Goal: Ask a question

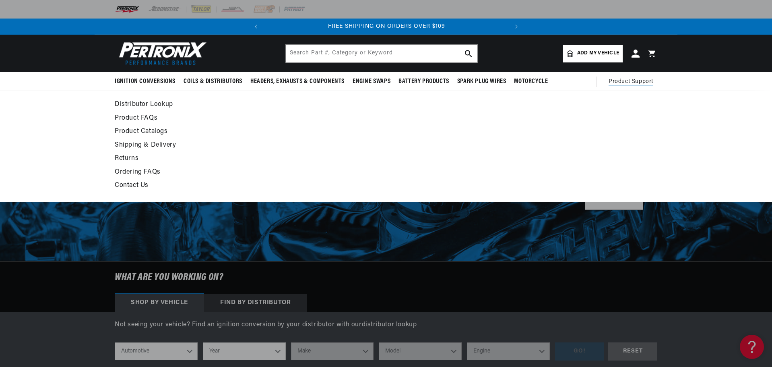
scroll to position [0, 23]
click at [137, 184] on link "Contact Us" at bounding box center [313, 185] width 396 height 11
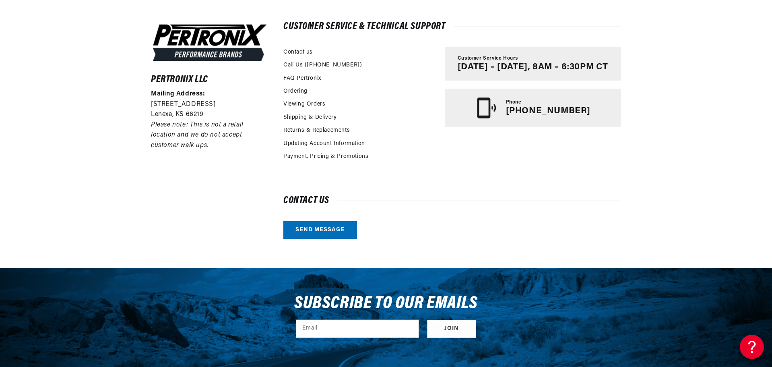
scroll to position [179, 0]
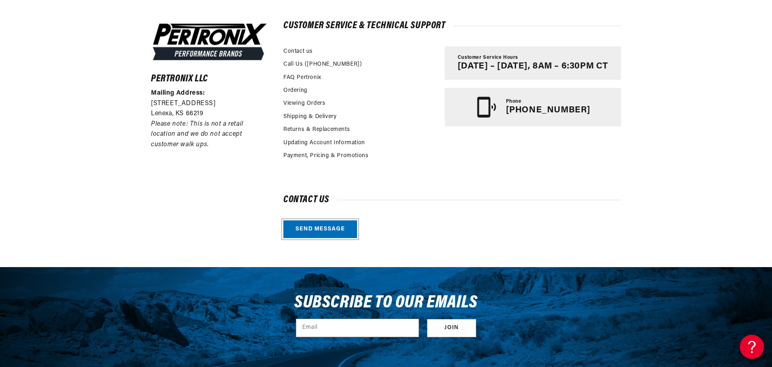
click at [336, 230] on link "Send message" at bounding box center [320, 229] width 74 height 18
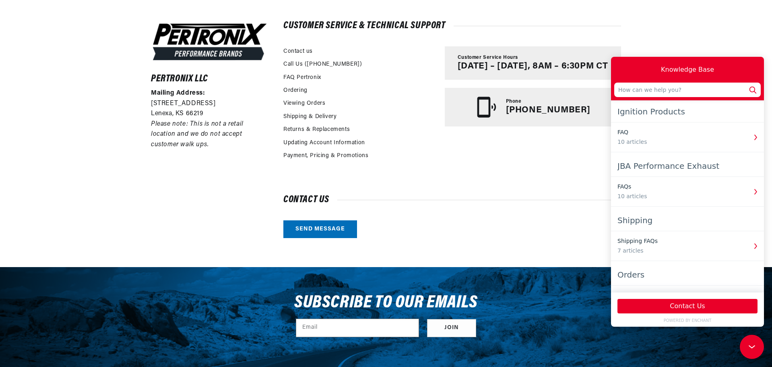
scroll to position [0, 244]
click at [681, 91] on input "text" at bounding box center [687, 89] width 146 height 14
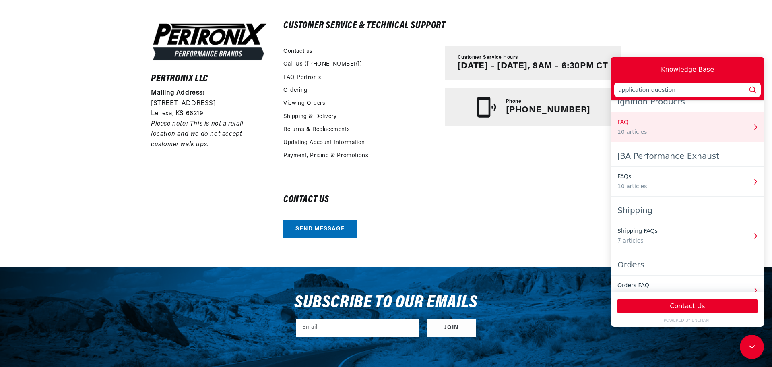
scroll to position [3, 0]
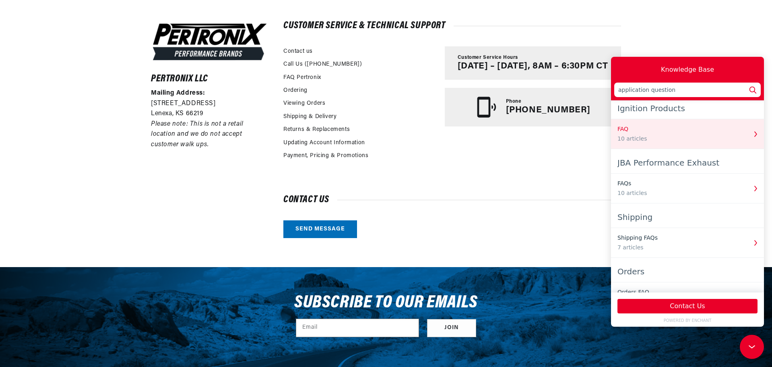
click at [739, 131] on div "FAQ" at bounding box center [682, 129] width 130 height 8
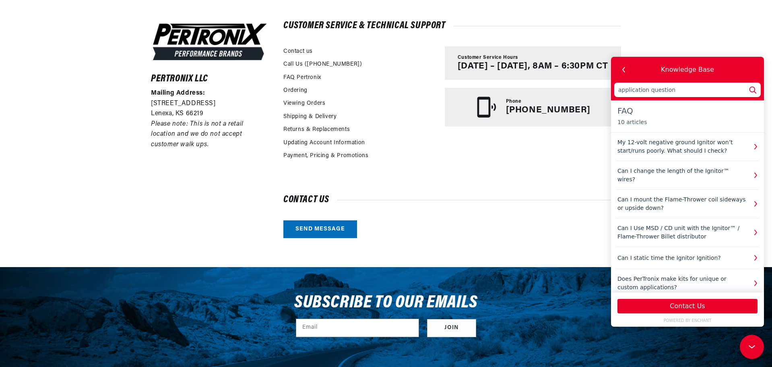
click at [739, 131] on div "FAQ 10 articles My 12-volt negative ground Ignitor won’t start/runs poorly. Wha…" at bounding box center [687, 250] width 153 height 295
click at [706, 90] on input "application question" at bounding box center [687, 89] width 146 height 14
type input "application question."
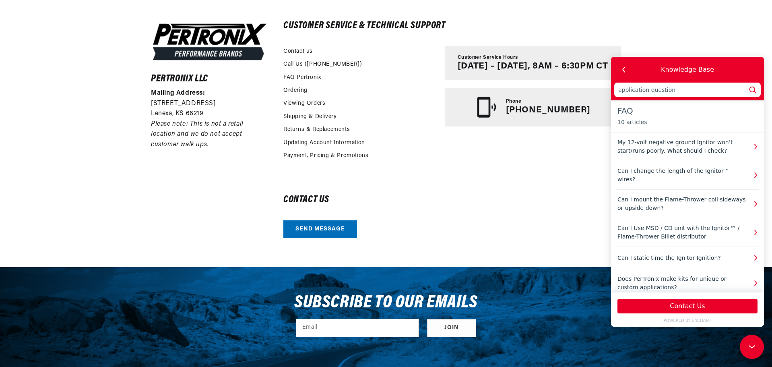
type input "application question."
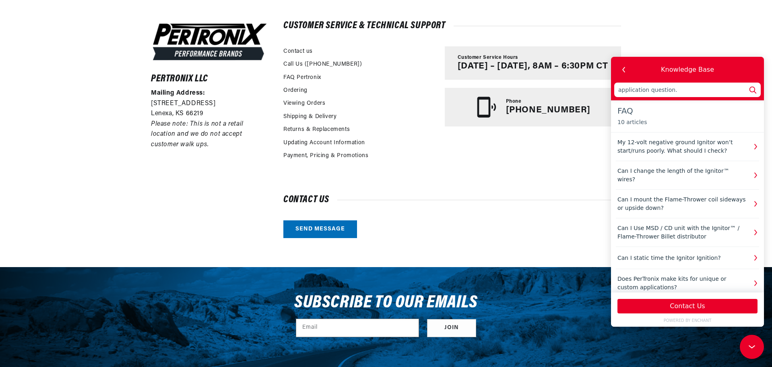
scroll to position [0, 244]
type input "application question. i"
type input "application question. if"
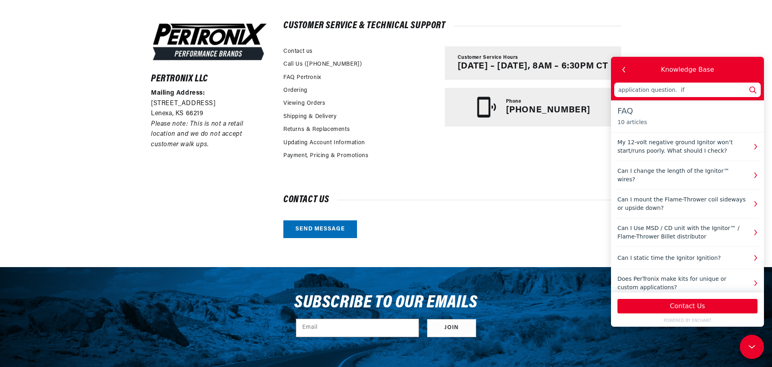
type input "application question. i"
type input "application question."
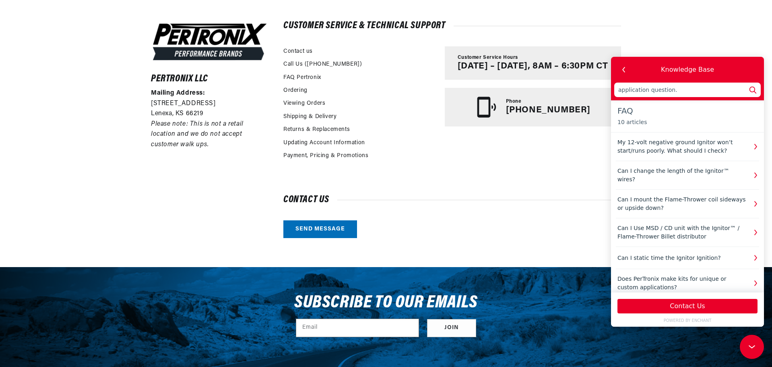
type input "application question."
type input "application question. H"
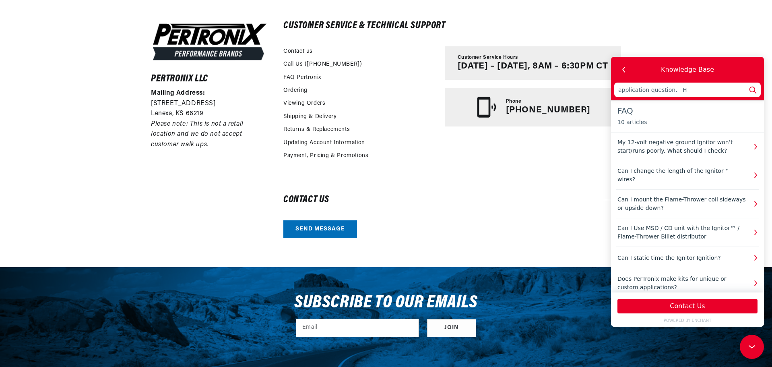
type input "application question. H"
type input "application question."
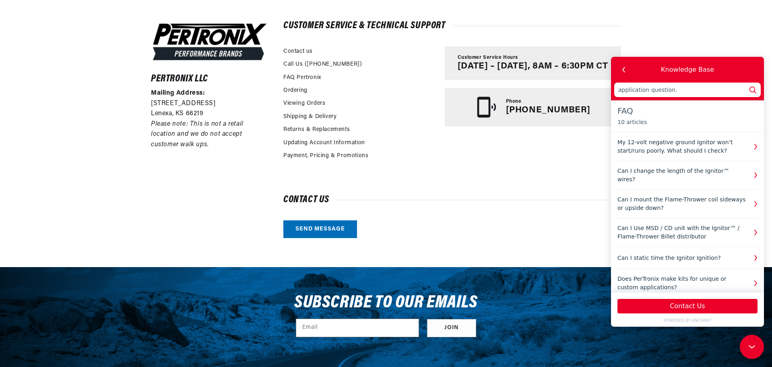
type input "application question. i"
type input "application question."
type input "application question. I"
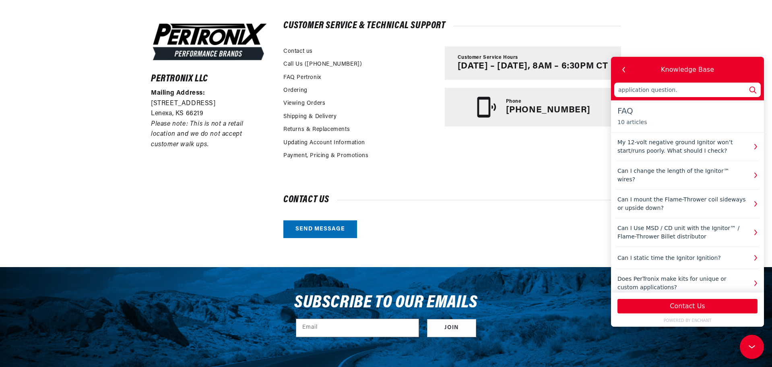
type input "application question. I"
type input "application question. I a"
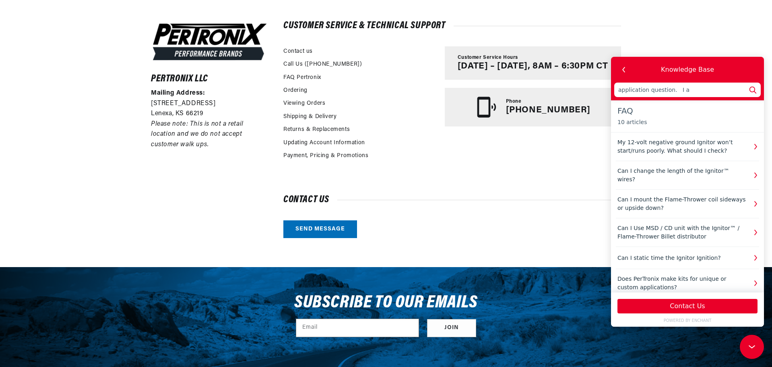
type input "application question. I am"
type input "application question. I am u"
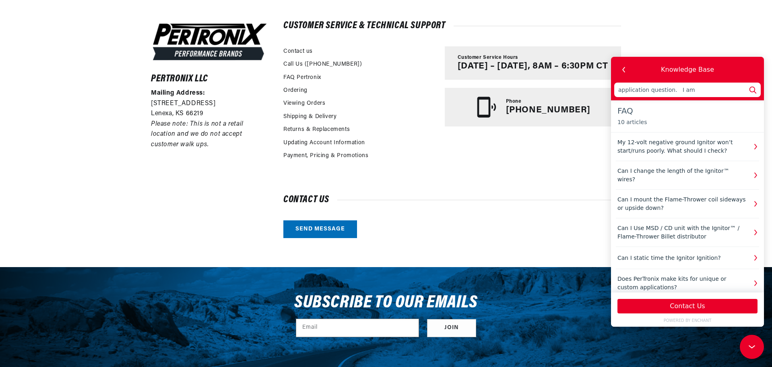
type input "application question. I am u"
type input "application question. I am up"
type input "application question. I am upg"
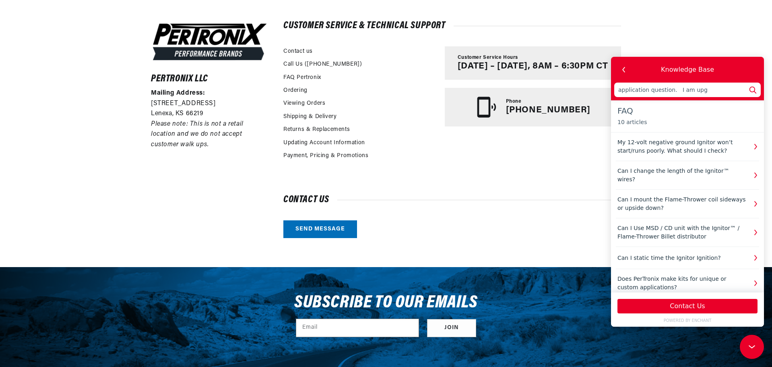
type input "application question. I am upgr"
type input "application question. I am upgra"
type input "application question. I am upgrad"
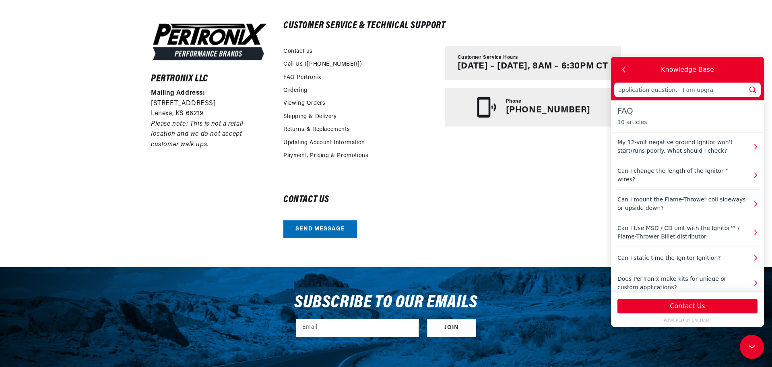
type input "application question. I am upgrad"
type input "application question. I am upgradi"
type input "application question. I am upgradin"
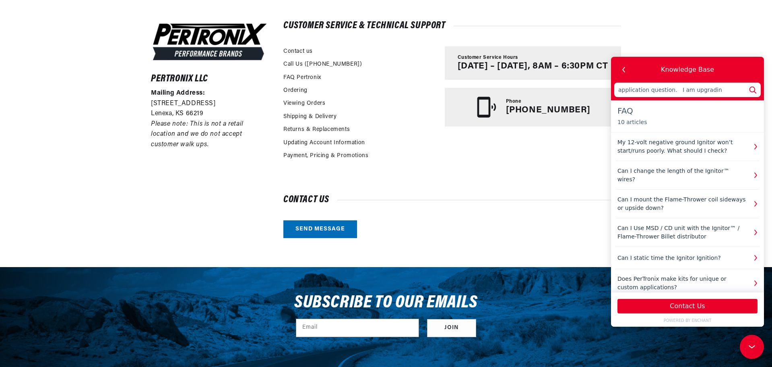
type input "application question. I am upgrading"
type input "application question. I am upgrading i"
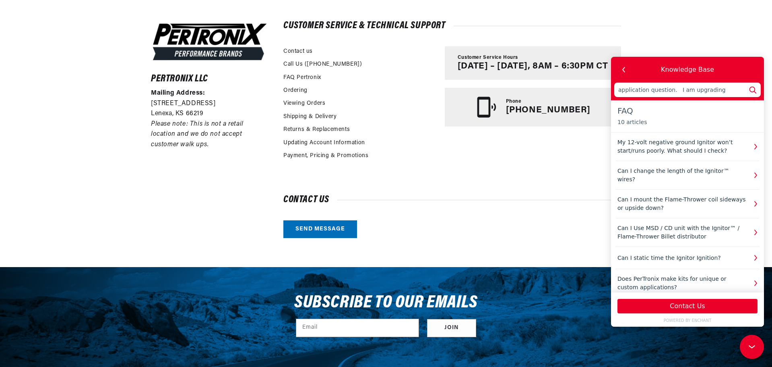
type input "application question. I am upgrading i"
type input "application question. I am upgrading ig"
type input "application question. I am upgrading ign"
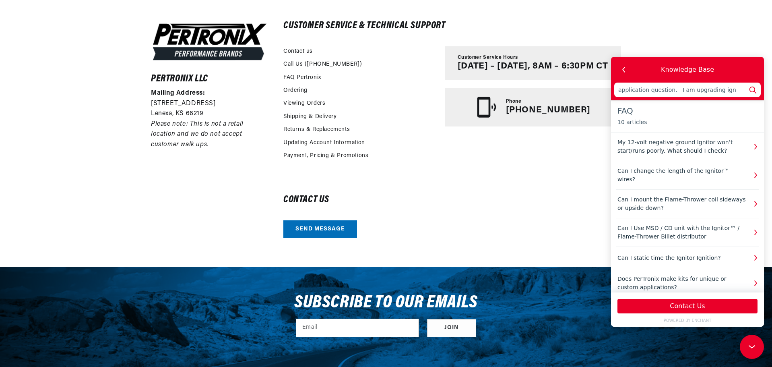
type input "application question. I am upgrading igni"
type input "application question. I am upgrading ignit"
type input "application question. I am upgrading igniti"
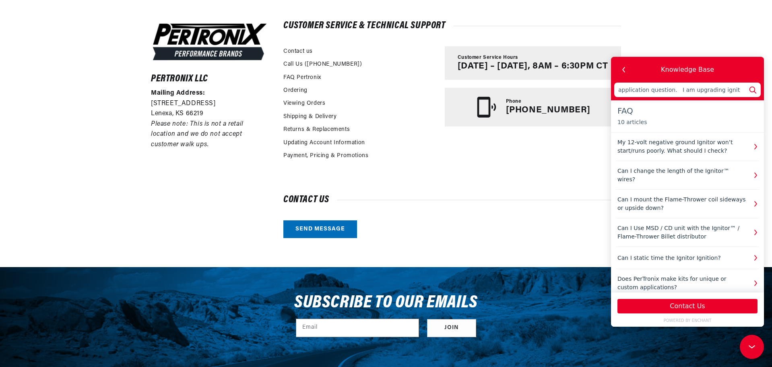
type input "application question. I am upgrading igniti"
type input "application question. I am upgrading ignitio"
type input "application question. I am upgrading ignition"
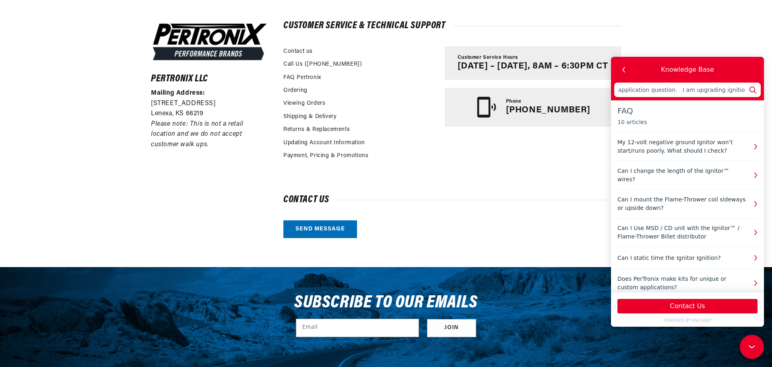
type input "application question. I am upgrading ignition o"
type input "application question. I am upgrading ignition on"
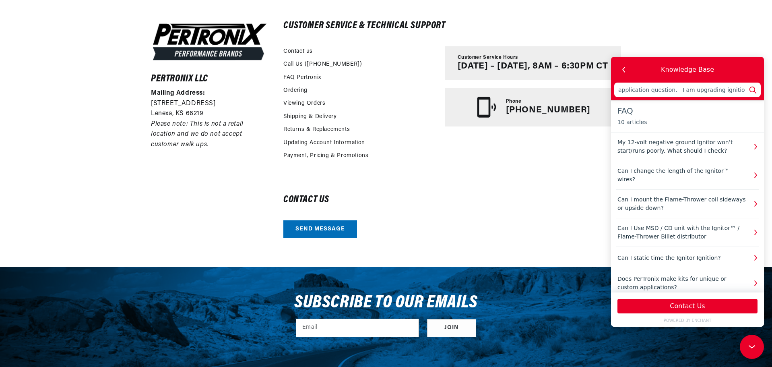
type input "application question. I am upgrading ignition on"
type input "application question. I am upgrading ignition on a"
type input "application question. I am upgrading ignition on an"
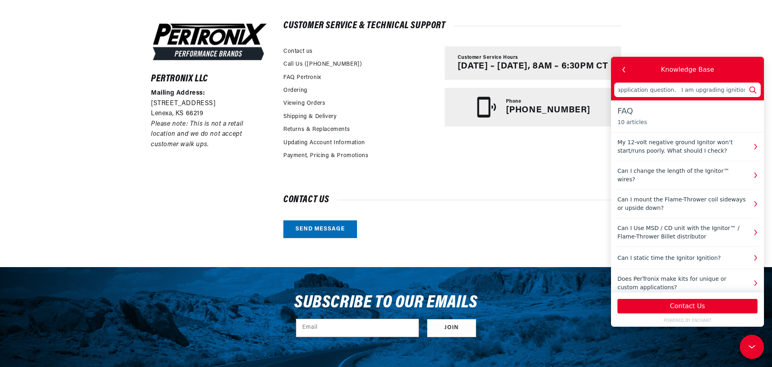
scroll to position [0, 4]
type input "application question. I am upgrading ignition on an"
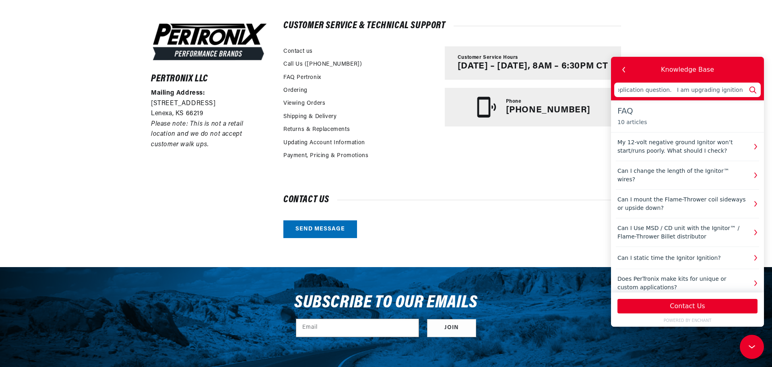
type input "application question. I am upgrading ignition on an"
type input "application question. I am upgrading ignition on a"
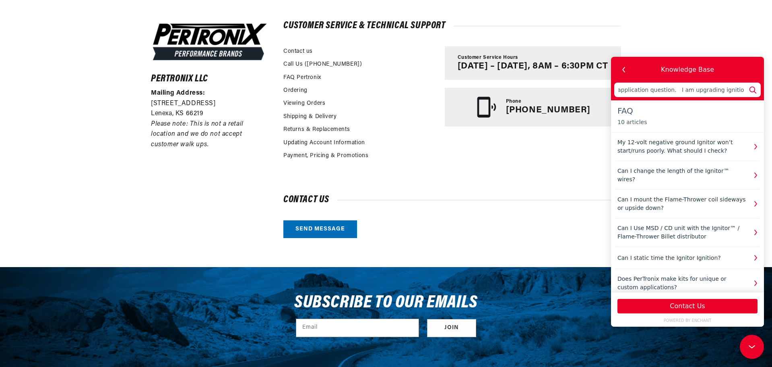
type input "application question. I am upgrading ignition on"
type input "application question. I am upgrading ignition on a"
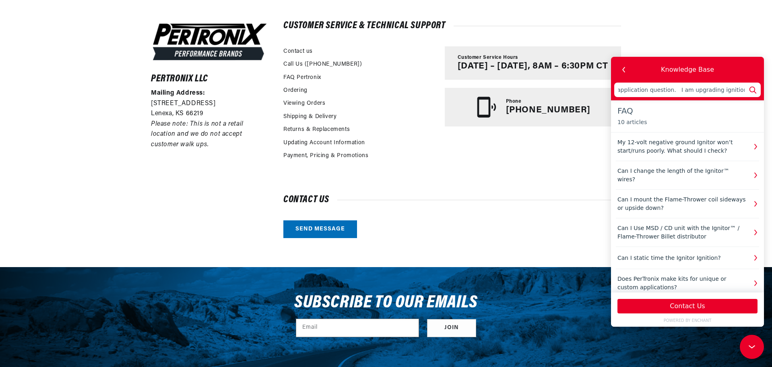
type input "application question. I am upgrading ignition on a"
type input "application question. I am upgrading ignition on a 1"
type input "application question. I am upgrading ignition on a 19"
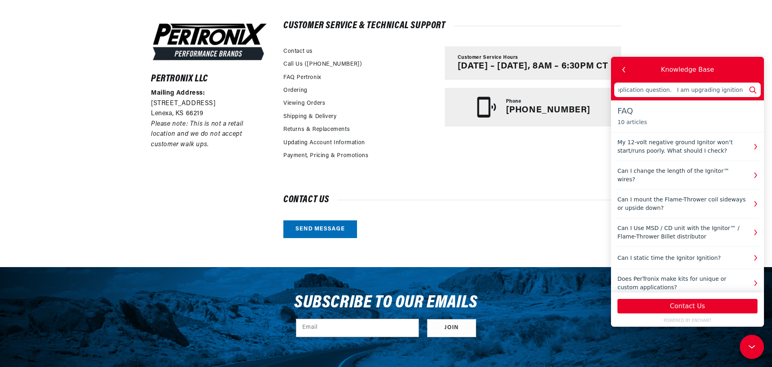
type input "application question. I am upgrading ignition on a 19"
type input "application question. I am upgrading ignition on a 198"
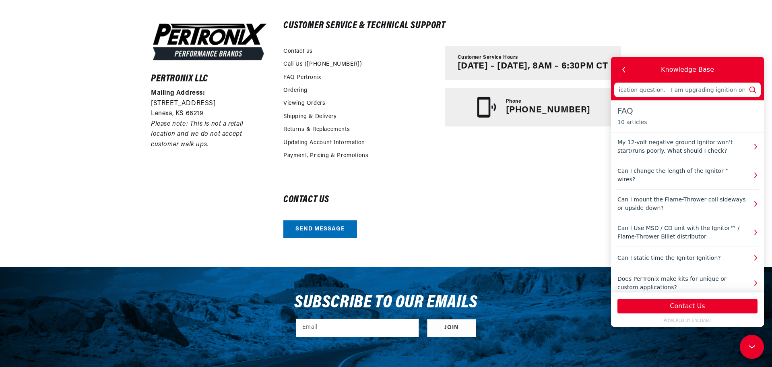
type input "application question. I am upgrading ignition on a 1984"
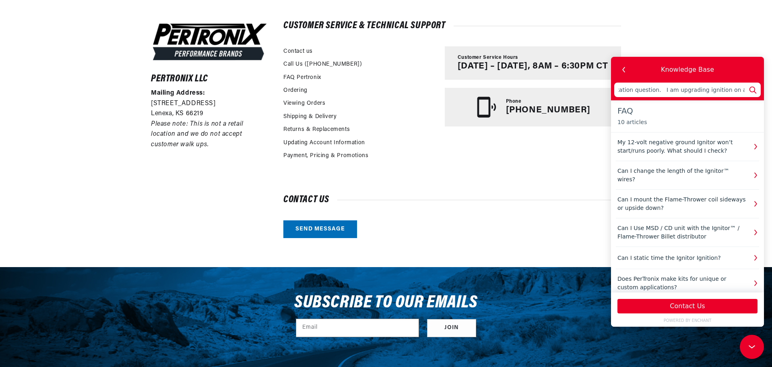
type input "application question. I am upgrading ignition on a 1984 b"
type input "application question. I am upgrading ignition on a 1984 ba"
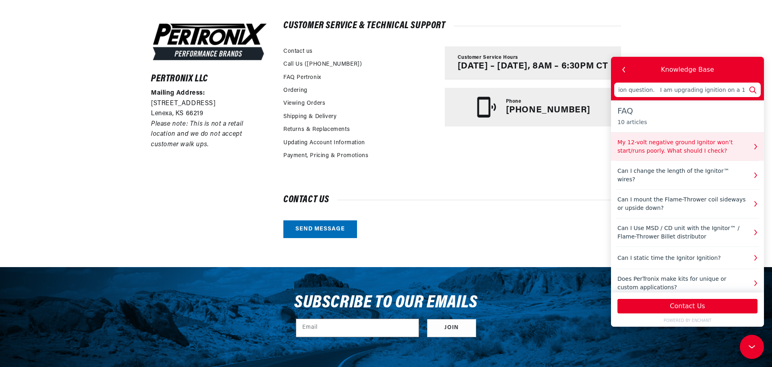
type input "application question. I am upgrading ignition on a 1984 bay"
type input "application question. I am upgrading ignition on a 1984 bayl"
type input "application question. I am upgrading ignition on a 1984 bayli"
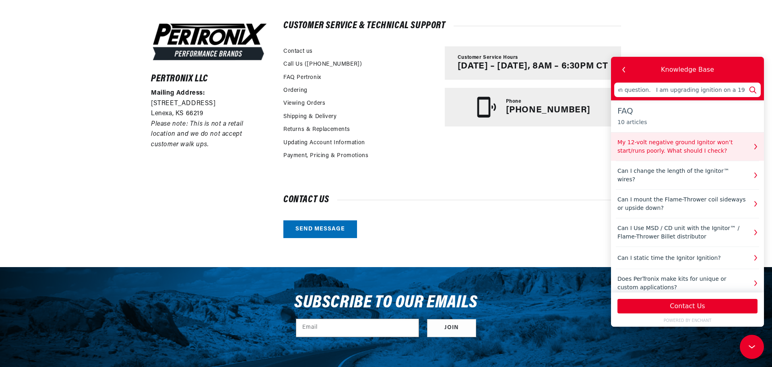
type input "application question. I am upgrading ignition on a 1984 bayli"
type input "application question. I am upgrading ignition on a 1984 baylin"
type input "application question. I am upgrading ignition on a 1984 bayline"
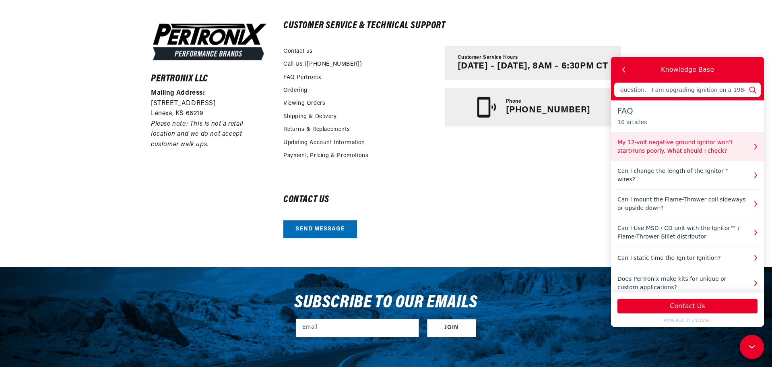
scroll to position [0, 34]
type input "application question. I am upgrading ignition on a 1984 bayliner"
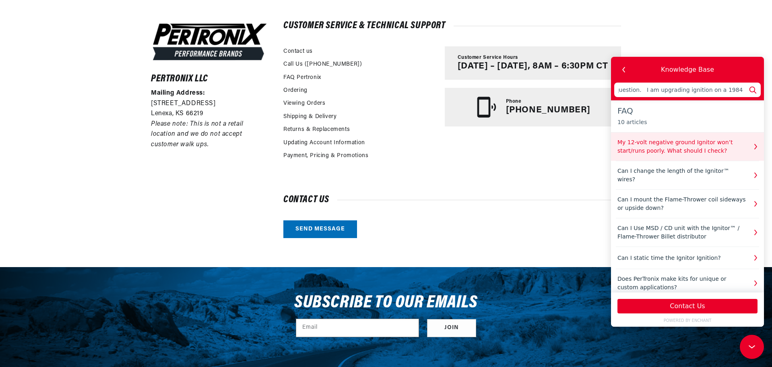
type input "application question. I am upgrading ignition on a 1984 bayliner"
type input "application question. I am upgrading ignition on a 1984 bayliner c"
type input "application question. I am upgrading ignition on a 1984 bayliner"
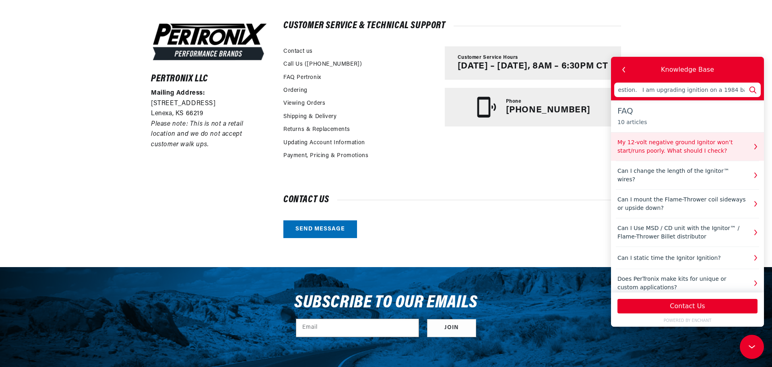
type input "application question. I am upgrading ignition on a 1984 bayliner"
type input "application question. I am upgrading ignition on a 1984 bayliner w"
type input "application question. I am upgrading ignition on a 1984 bayliner we"
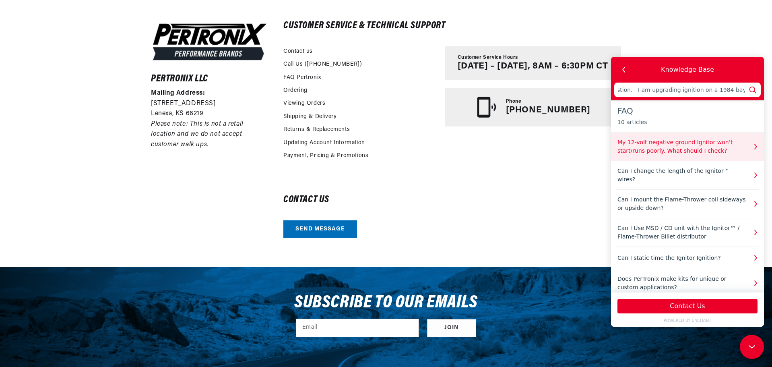
type input "application question. I am upgrading ignition on a 1984 bayliner wei"
type input "application question. I am upgrading ignition on a 1984 bayliner we"
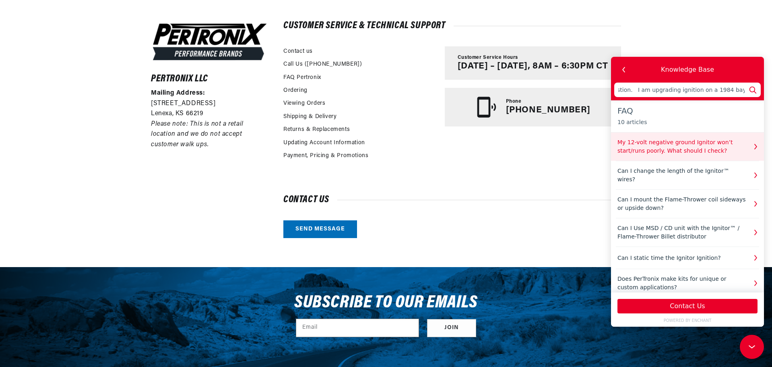
type input "application question. I am upgrading ignition on a 1984 bayliner w"
type input "application question. I am upgrading ignition on a 1984 bayliner wi"
type input "application question. I am upgrading ignition on a 1984 bayliner wit"
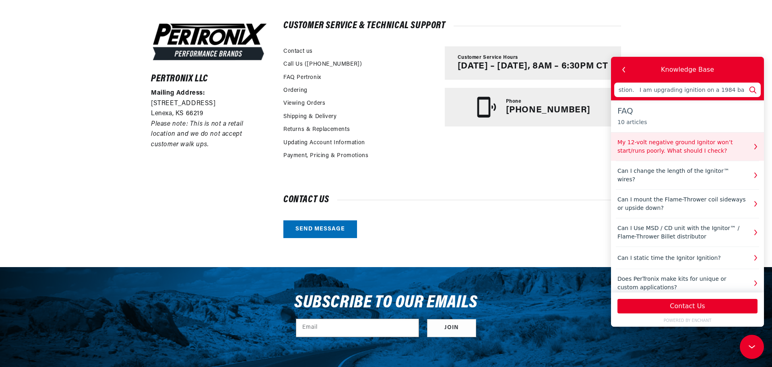
type input "application question. I am upgrading ignition on a 1984 bayliner wit"
type input "application question. I am upgrading ignition on a 1984 bayliner with"
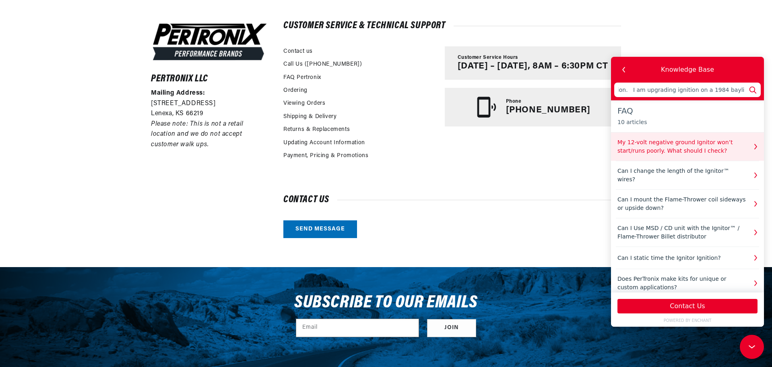
type input "application question. I am upgrading ignition on a 1984 bayliner with a"
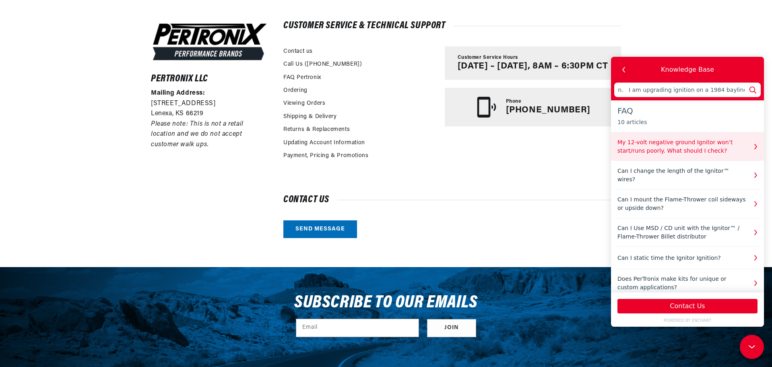
type input "application question. I am upgrading ignition on a 1984 bayliner with a m"
type input "application question. I am upgrading ignition on a 1984 bayliner with a me"
type input "application question. I am upgrading ignition on a 1984 bayliner with a mer"
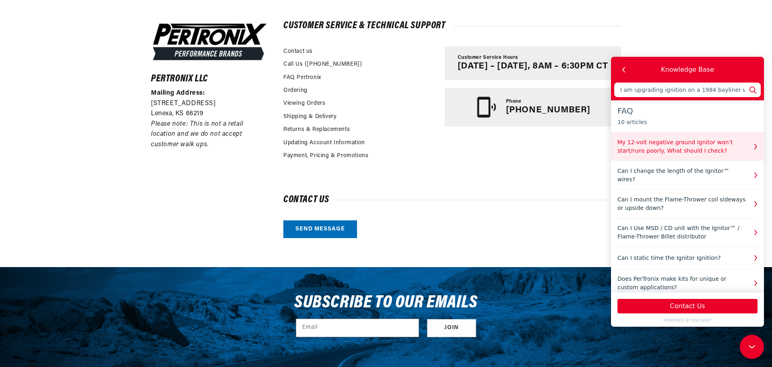
type input "application question. I am upgrading ignition on a 1984 bayliner with a mer"
type input "application question. I am upgrading ignition on a 1984 bayliner with a merc"
type input "application question. I am upgrading ignition on a 1984 bayliner with a mercr"
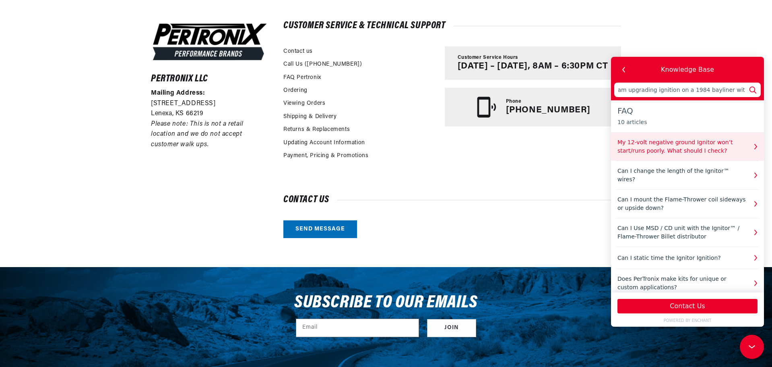
type input "application question. I am upgrading ignition on a 1984 bayliner with a mercru"
type input "application question. I am upgrading ignition on a 1984 bayliner with a mercrui"
type input "application question. I am upgrading ignition on a 1984 bayliner with a mercruis"
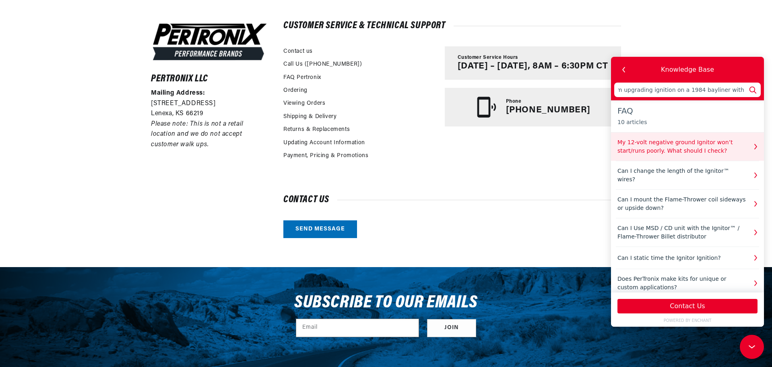
type input "application question. I am upgrading ignition on a 1984 bayliner with a mercruis"
type input "application question. I am upgrading ignition on a 1984 bayliner with a mercrui…"
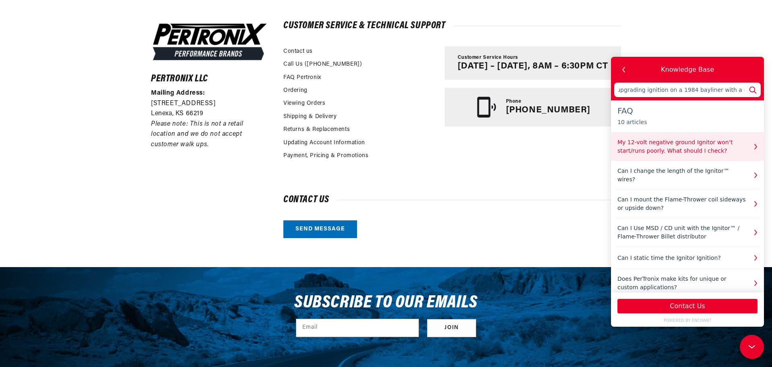
type input "application question. I am upgrading ignition on a 1984 bayliner with a mercrui…"
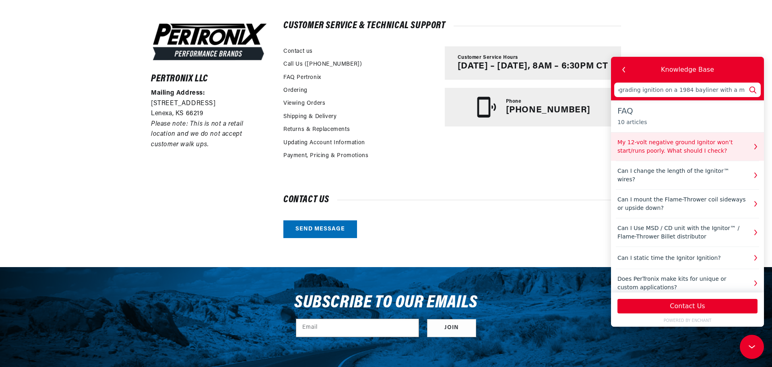
type input "application question. I am upgrading ignition on a 1984 bayliner with a mercrui…"
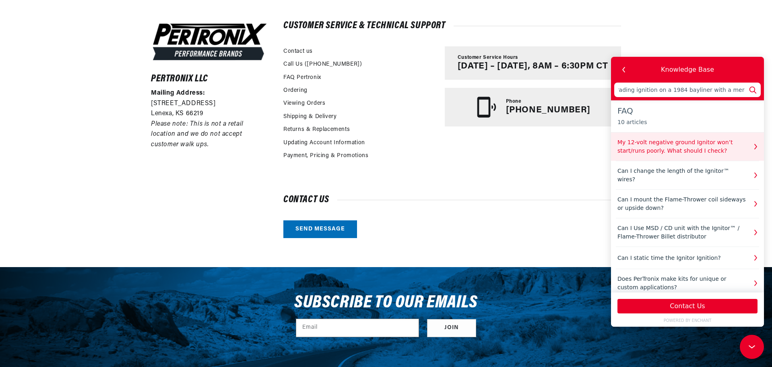
type input "application question. I am upgrading ignition on a 1984 bayliner with a mercrui…"
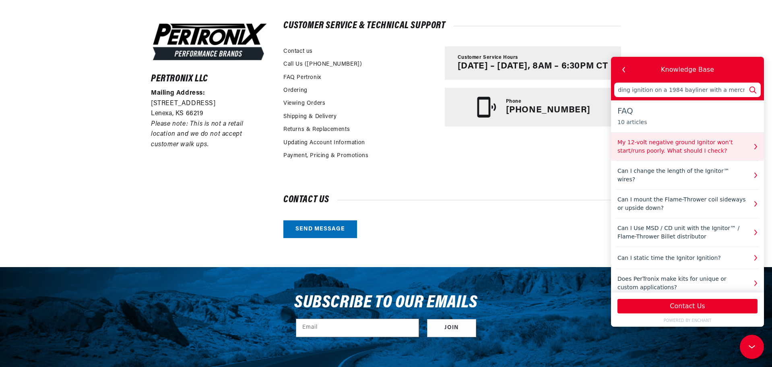
type input "application question. I am upgrading ignition on a 1984 bayliner with a mercrui…"
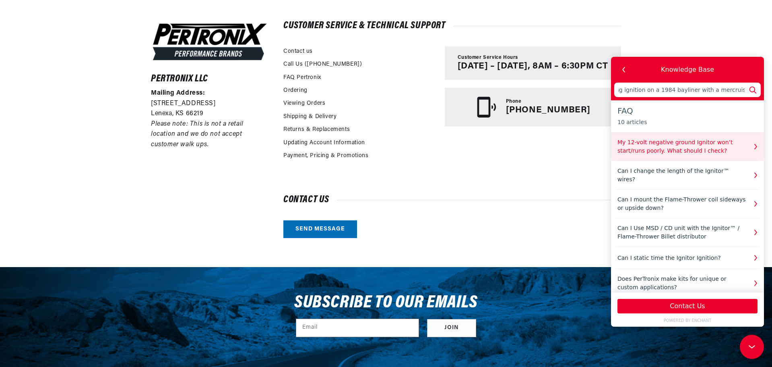
type input "application question. I am upgrading ignition on a 1984 bayliner with a mercrui…"
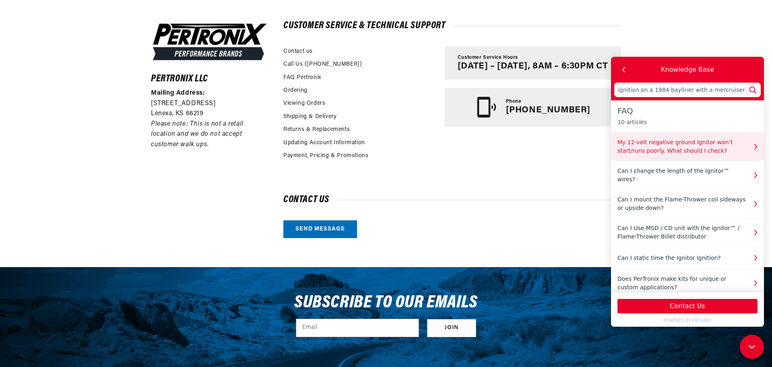
type input "application question. I am upgrading ignition on a 1984 bayliner with a mercrui…"
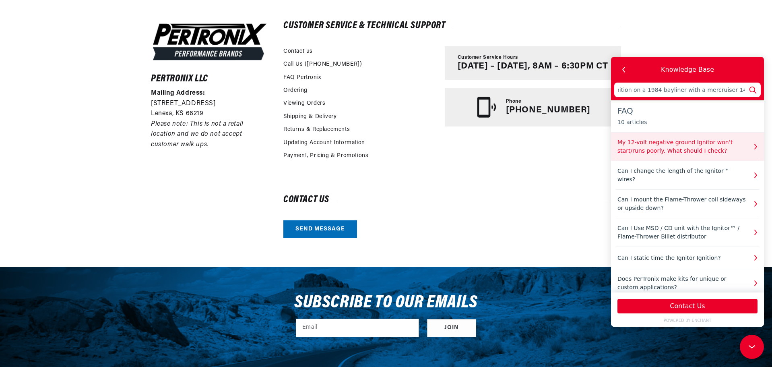
type input "application question. I am upgrading ignition on a 1984 bayliner with a mercrui…"
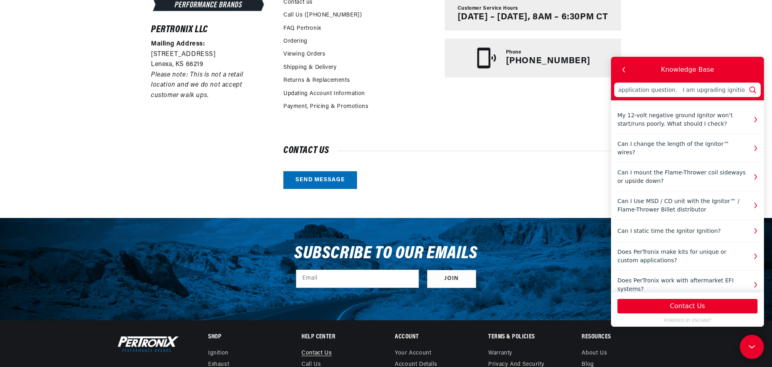
click at [748, 94] on icon at bounding box center [752, 90] width 10 height 10
click at [749, 90] on use at bounding box center [752, 90] width 7 height 7
click at [751, 89] on icon at bounding box center [752, 90] width 10 height 10
click at [727, 303] on button "Contact Us" at bounding box center [687, 306] width 140 height 14
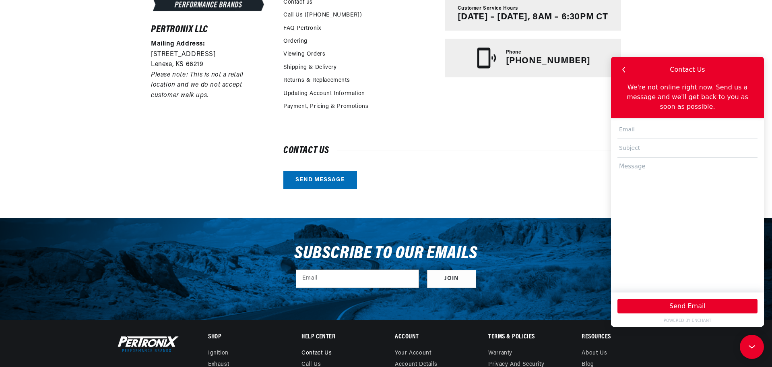
scroll to position [0, 244]
click at [667, 141] on input "text" at bounding box center [687, 148] width 140 height 19
click at [667, 194] on textarea at bounding box center [687, 220] width 140 height 127
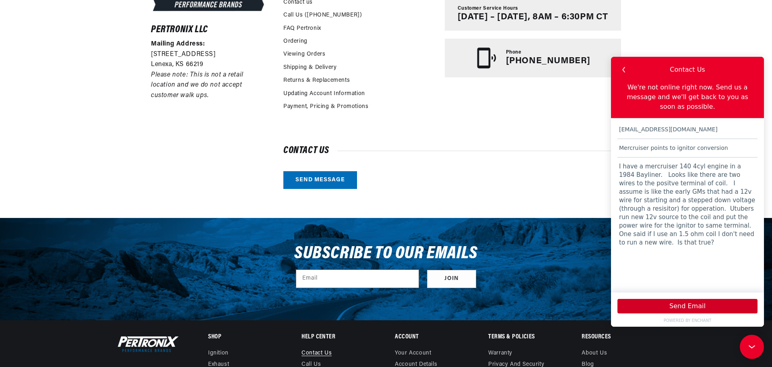
click at [676, 308] on button "Send Email" at bounding box center [687, 306] width 140 height 14
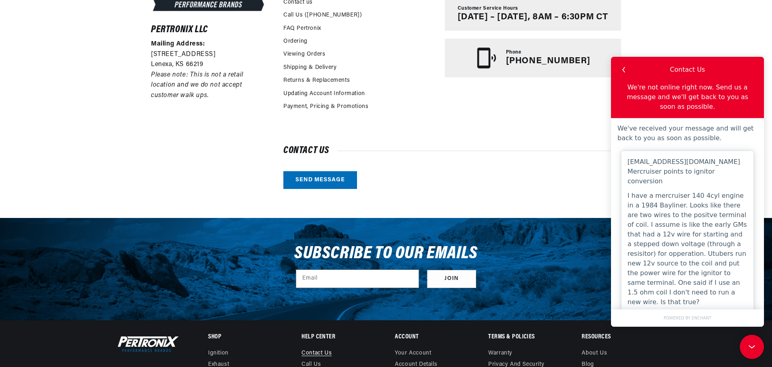
scroll to position [0, 0]
click at [572, 151] on h2 "Contact us" at bounding box center [452, 150] width 338 height 8
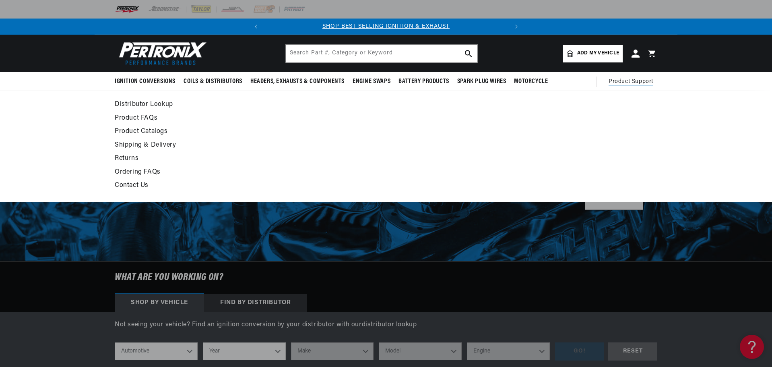
click at [620, 84] on span "Product Support" at bounding box center [630, 81] width 45 height 9
click at [129, 186] on link "Contact Us" at bounding box center [313, 185] width 396 height 11
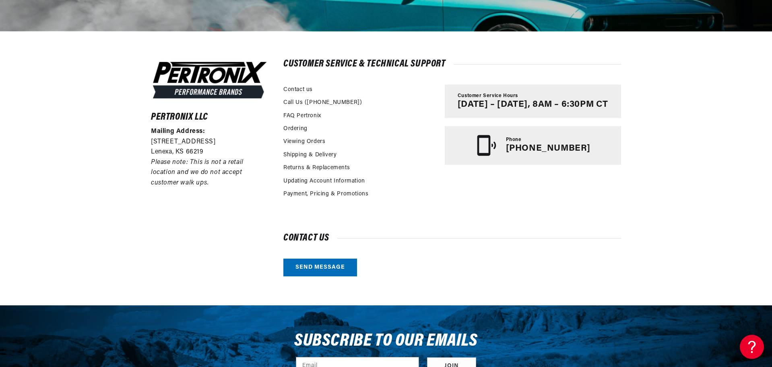
scroll to position [142, 0]
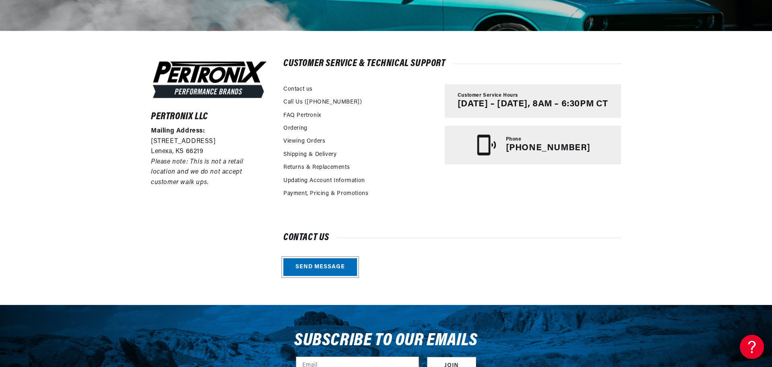
click at [307, 266] on link "Send message" at bounding box center [320, 267] width 74 height 18
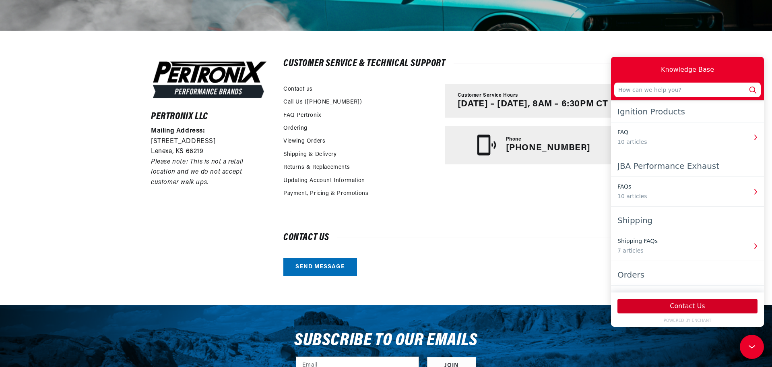
click at [662, 306] on button "Contact Us" at bounding box center [687, 306] width 140 height 14
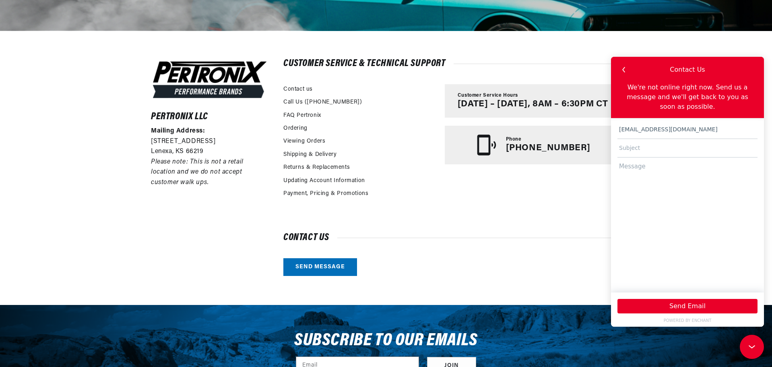
scroll to position [0, 0]
type input "c"
type input "mercruiser upgrade"
click at [662, 186] on textarea at bounding box center [687, 220] width 140 height 127
click at [647, 165] on textarea "see my prior message. Current coil is a 12v mercruiser and and says "use (unrea…" at bounding box center [687, 220] width 140 height 127
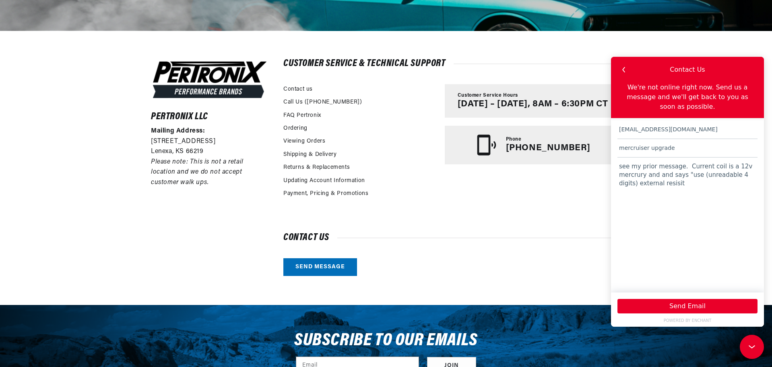
scroll to position [0, 244]
click at [685, 197] on textarea "see my prior message. Current coil is a 12v mercrury and and says "use (unreada…" at bounding box center [687, 220] width 140 height 127
type textarea "see my prior message. Current coil is a 12v mercrury and and says "use (unreada…"
